Goal: Check status: Check status

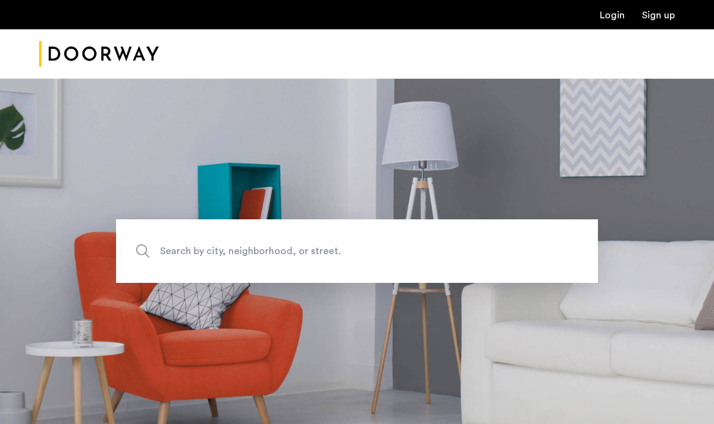
click at [609, 12] on link "Login" at bounding box center [612, 15] width 25 height 10
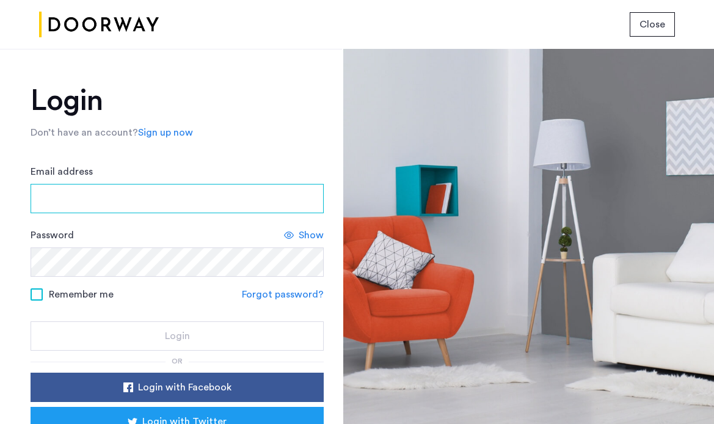
click at [134, 190] on input "Email address" at bounding box center [177, 198] width 293 height 29
type input "**********"
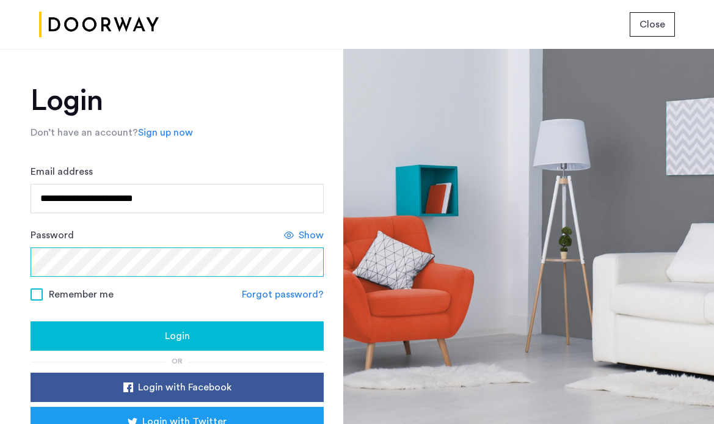
click at [31, 321] on button "Login" at bounding box center [177, 335] width 293 height 29
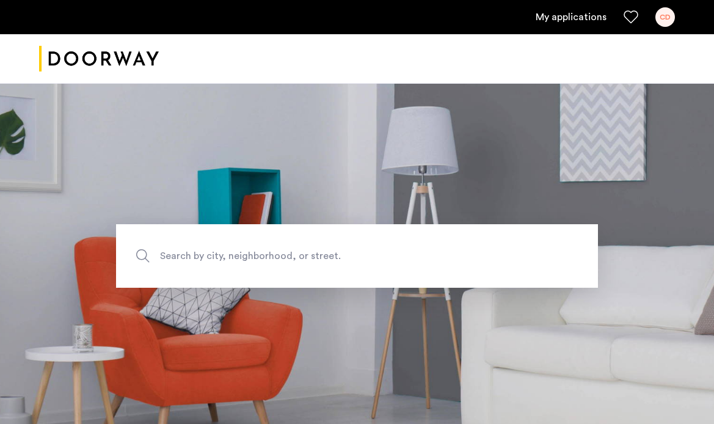
click at [563, 16] on link "My applications" at bounding box center [571, 17] width 71 height 15
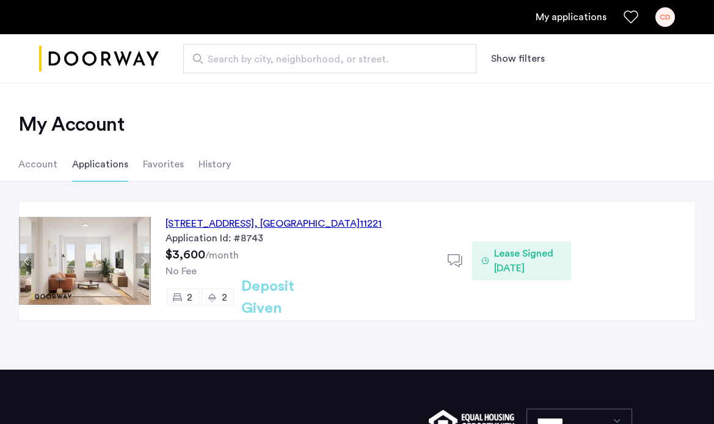
click at [505, 258] on span "Lease Signed [DATE]" at bounding box center [527, 260] width 67 height 29
click at [278, 295] on h2 "Deposit Given" at bounding box center [289, 298] width 97 height 44
click at [213, 163] on li "History" at bounding box center [215, 164] width 32 height 34
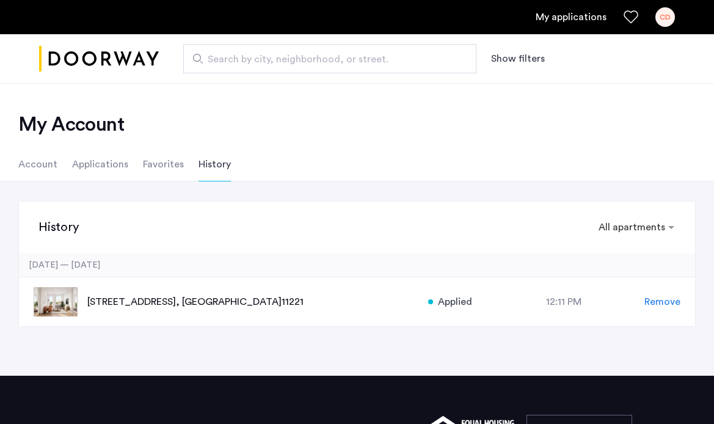
click at [37, 163] on li "Account" at bounding box center [37, 164] width 39 height 34
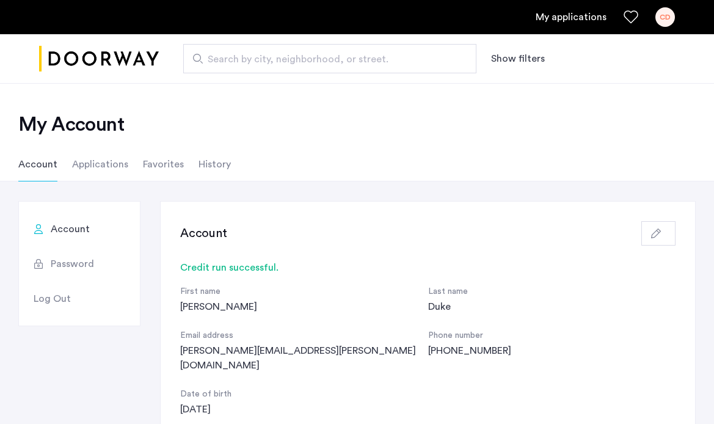
click at [95, 164] on li "Applications" at bounding box center [100, 164] width 56 height 34
